Goal: Transaction & Acquisition: Obtain resource

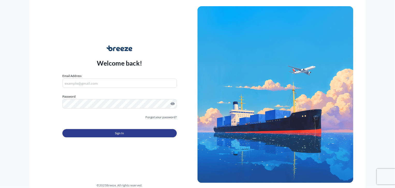
type input "[PERSON_NAME][EMAIL_ADDRESS][DOMAIN_NAME]"
click at [101, 131] on button "Sign In" at bounding box center [119, 133] width 114 height 8
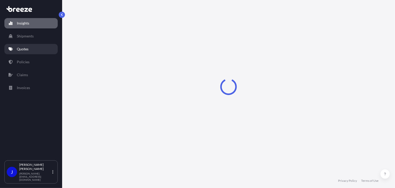
select select "2025"
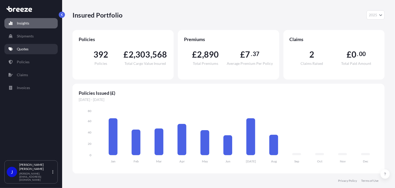
click at [32, 48] on link "Quotes" at bounding box center [30, 49] width 53 height 10
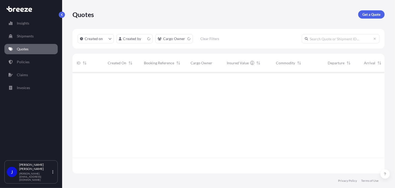
scroll to position [100, 308]
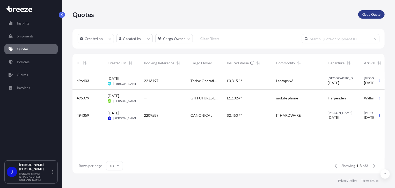
click at [367, 15] on p "Get a Quote" at bounding box center [371, 14] width 18 height 5
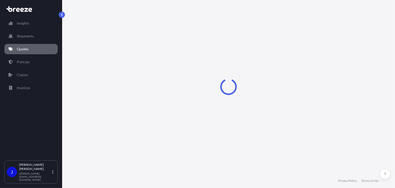
select select "Sea"
select select "1"
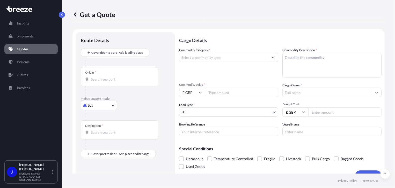
scroll to position [8, 0]
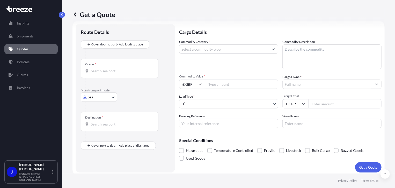
click at [108, 99] on body "Insights Shipments Quotes Policies Claims Invoices J [PERSON_NAME] [PERSON_NAME…" at bounding box center [197, 94] width 395 height 188
click at [103, 129] on div "Road" at bounding box center [99, 128] width 32 height 9
select select "Road"
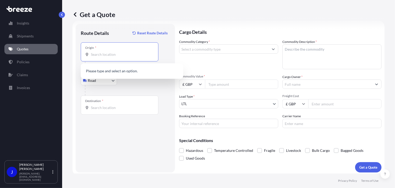
click at [122, 57] on input "Origin *" at bounding box center [121, 54] width 61 height 5
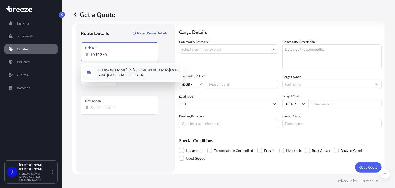
click at [126, 69] on span "[PERSON_NAME]-in-Furness LA14 2XA , [GEOGRAPHIC_DATA]" at bounding box center [138, 73] width 81 height 10
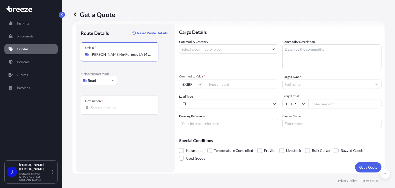
type input "[PERSON_NAME]-in-Furness LA14 2XA, [GEOGRAPHIC_DATA]"
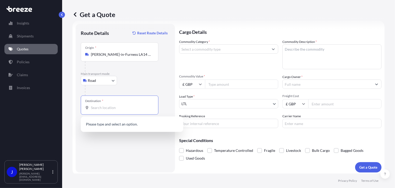
paste input "CF14 5GF"
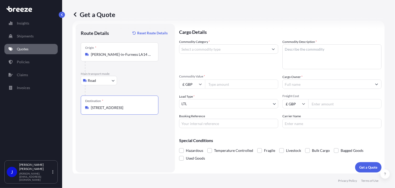
type input "[STREET_ADDRESS]"
click at [225, 124] on input "Booking Reference" at bounding box center [228, 123] width 99 height 9
paste input "2214376"
type input "2214376"
click at [223, 85] on input "Commodity Value *" at bounding box center [241, 84] width 73 height 9
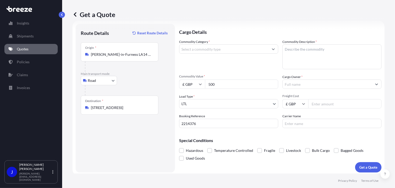
type input "500"
drag, startPoint x: 210, startPoint y: 54, endPoint x: 212, endPoint y: 52, distance: 3.0
click at [210, 53] on input "Commodity Category *" at bounding box center [223, 49] width 89 height 9
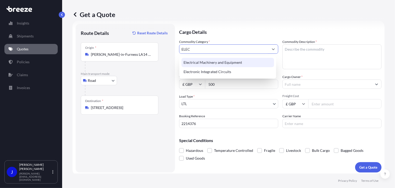
click at [222, 61] on div "Electrical Machinery and Equipment" at bounding box center [227, 62] width 93 height 9
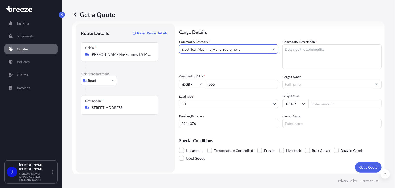
type input "Electrical Machinery and Equipment"
click at [295, 51] on textarea "Commodity Description *" at bounding box center [331, 57] width 99 height 25
type textarea "DETECTORS"
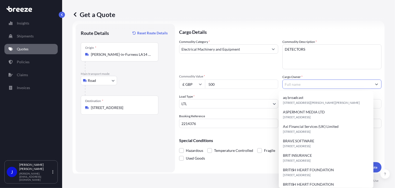
click at [300, 83] on input "Cargo Owner *" at bounding box center [327, 84] width 89 height 9
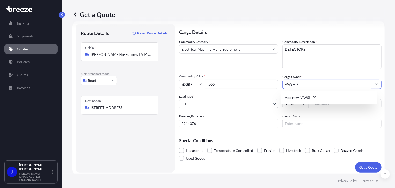
click at [289, 84] on input "AWSHIP" at bounding box center [327, 84] width 89 height 9
click at [315, 83] on input "AW SHIP" at bounding box center [327, 84] width 89 height 9
click at [319, 95] on div "Add new "AW SHIP MANAGEMENT"" at bounding box center [329, 97] width 93 height 9
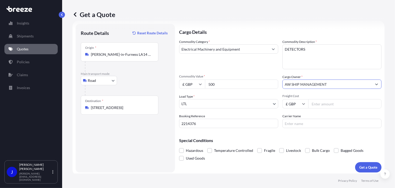
type input "AW SHIP MANAGEMENT"
click at [331, 102] on input "Freight Cost" at bounding box center [344, 103] width 73 height 9
type input "22.08"
click at [370, 167] on p "Get a Quote" at bounding box center [368, 167] width 18 height 5
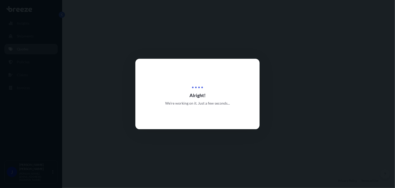
select select "Road"
select select "1"
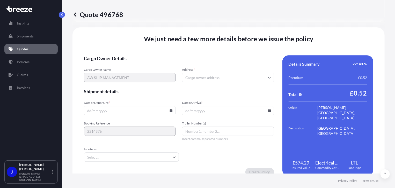
scroll to position [645, 0]
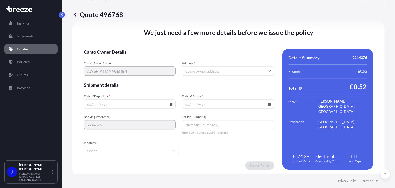
click at [168, 103] on div at bounding box center [130, 104] width 92 height 9
click at [170, 103] on icon at bounding box center [171, 104] width 3 height 3
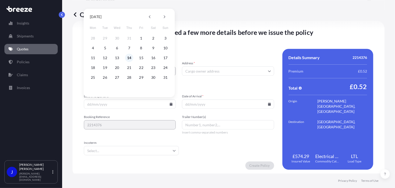
click at [129, 61] on button "14" at bounding box center [129, 58] width 8 height 8
type input "[DATE]"
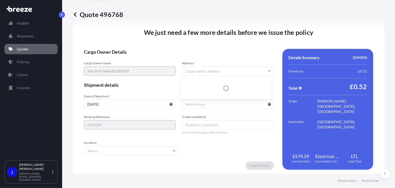
click at [205, 68] on input "Address *" at bounding box center [228, 70] width 92 height 9
click at [186, 72] on input "Address *" at bounding box center [228, 70] width 92 height 9
paste input "EC2M 4TE"
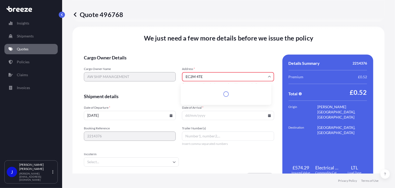
scroll to position [651, 0]
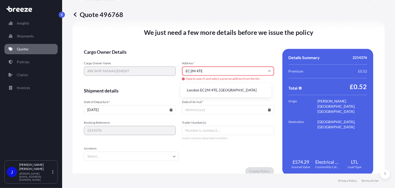
click at [214, 91] on li "London EC2M 4TE, [GEOGRAPHIC_DATA]" at bounding box center [226, 90] width 86 height 10
type input "London EC2M 4TE, [GEOGRAPHIC_DATA]"
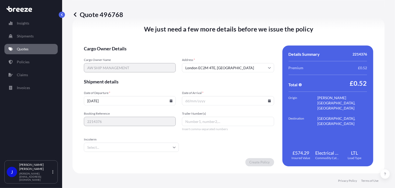
scroll to position [645, 0]
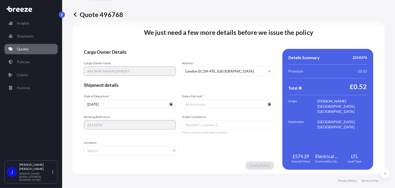
click at [268, 104] on icon at bounding box center [269, 104] width 3 height 3
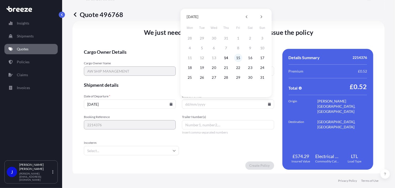
click at [236, 57] on button "15" at bounding box center [238, 58] width 8 height 8
type input "[DATE]"
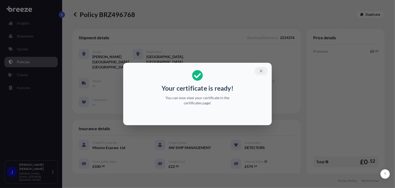
click at [261, 72] on icon "button" at bounding box center [261, 71] width 5 height 5
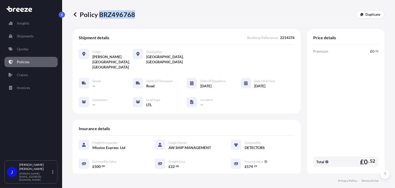
drag, startPoint x: 99, startPoint y: 13, endPoint x: 134, endPoint y: 13, distance: 34.2
click at [134, 13] on p "Policy BRZ496768" at bounding box center [103, 14] width 63 height 8
drag, startPoint x: 134, startPoint y: 13, endPoint x: 130, endPoint y: 13, distance: 3.4
copy p "BRZ496768"
click at [26, 47] on p "Quotes" at bounding box center [23, 49] width 12 height 5
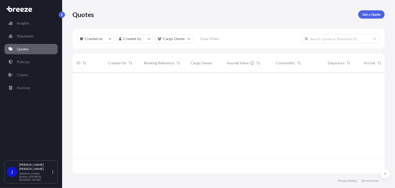
scroll to position [100, 308]
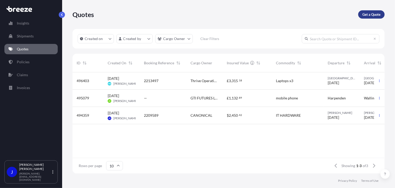
click at [379, 12] on p "Get a Quote" at bounding box center [371, 14] width 18 height 5
select select "Sea"
select select "1"
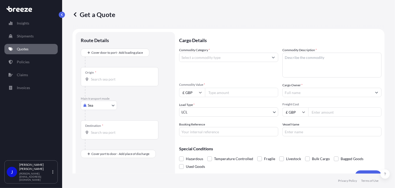
scroll to position [8, 0]
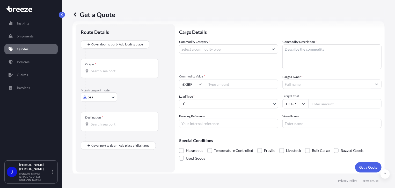
click at [105, 97] on body "Insights Shipments Quotes Policies Claims Invoices J [PERSON_NAME] [PERSON_NAME…" at bounding box center [197, 94] width 395 height 188
click at [107, 127] on div "Road" at bounding box center [99, 128] width 32 height 9
select select "Road"
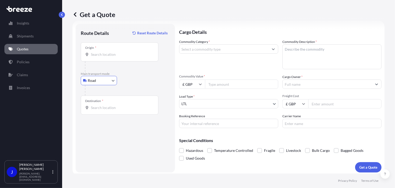
click at [112, 57] on input "Origin *" at bounding box center [121, 54] width 61 height 5
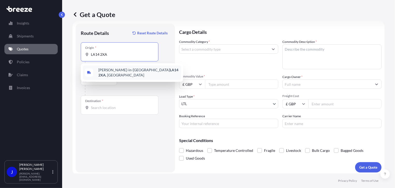
click at [120, 69] on span "[PERSON_NAME]-in-Furness LA14 2XA , [GEOGRAPHIC_DATA]" at bounding box center [138, 73] width 81 height 10
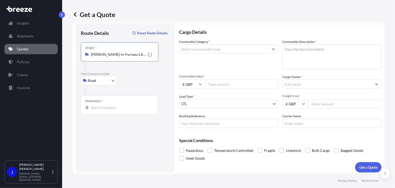
type input "[PERSON_NAME]-in-Furness LA14 2XA, [GEOGRAPHIC_DATA]"
click at [115, 108] on input "Destination *" at bounding box center [121, 107] width 61 height 5
type input "[STREET_ADDRESS]"
click at [215, 51] on input "Commodity Category *" at bounding box center [223, 49] width 89 height 9
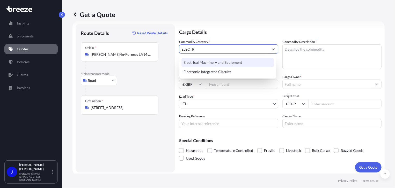
click at [215, 62] on div "Electrical Machinery and Equipment" at bounding box center [227, 62] width 93 height 9
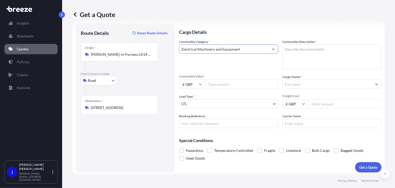
type input "Electrical Machinery and Equipment"
click at [300, 54] on textarea "Commodity Description *" at bounding box center [331, 57] width 99 height 25
paste textarea "Electrical Meters"
type textarea "Electrical Meters"
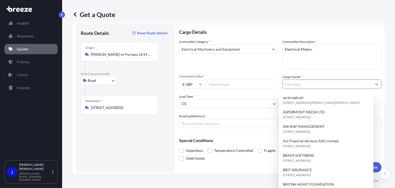
click at [306, 84] on input "Cargo Owner *" at bounding box center [327, 84] width 89 height 9
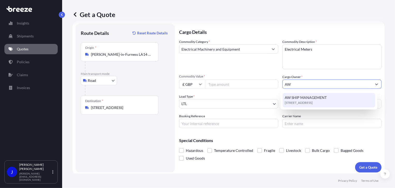
click at [305, 97] on span "AW SHIP MANAGEMENT" at bounding box center [306, 97] width 42 height 5
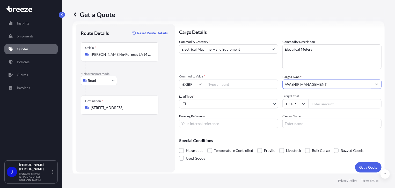
type input "AW SHIP MANAGEMENT"
click at [235, 86] on input "Commodity Value *" at bounding box center [241, 84] width 73 height 9
type input "500"
click at [318, 102] on input "Freight Cost" at bounding box center [344, 103] width 73 height 9
type input "24.42"
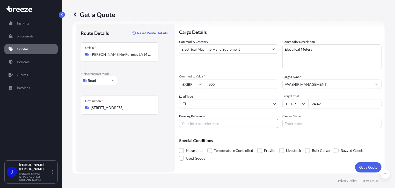
paste input "2214350"
type input "2214350"
click at [364, 169] on p "Get a Quote" at bounding box center [368, 167] width 18 height 5
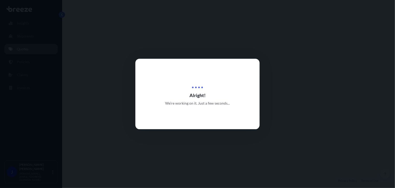
select select "Road"
select select "1"
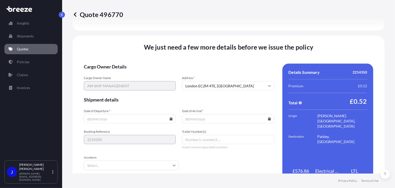
scroll to position [645, 0]
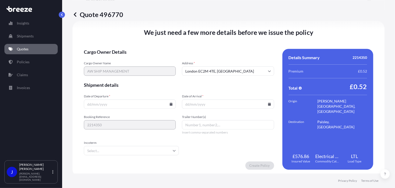
click at [168, 103] on input "Date of Departure *" at bounding box center [130, 104] width 92 height 9
click at [170, 105] on icon at bounding box center [171, 104] width 3 height 3
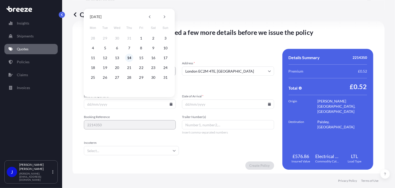
click at [129, 59] on button "14" at bounding box center [129, 58] width 8 height 8
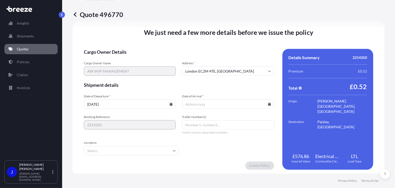
type input "[DATE]"
click at [268, 105] on input "Date of Arrival *" at bounding box center [228, 104] width 92 height 9
click at [270, 106] on input "Date of Arrival *" at bounding box center [228, 104] width 92 height 9
click at [268, 105] on icon at bounding box center [269, 104] width 3 height 3
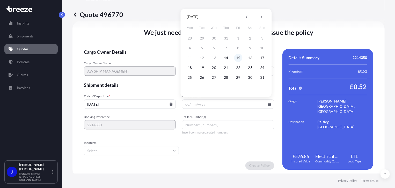
click at [236, 60] on button "15" at bounding box center [238, 58] width 8 height 8
type input "[DATE]"
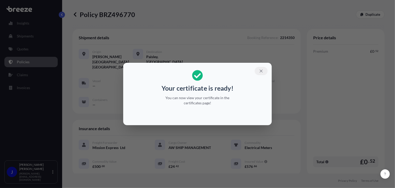
click at [263, 72] on icon "button" at bounding box center [261, 71] width 5 height 5
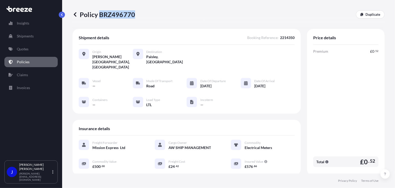
drag, startPoint x: 100, startPoint y: 15, endPoint x: 134, endPoint y: 16, distance: 34.2
click at [134, 16] on p "Policy BRZ496770" at bounding box center [103, 14] width 63 height 8
drag, startPoint x: 134, startPoint y: 16, endPoint x: 130, endPoint y: 16, distance: 3.6
copy p "BRZ496770"
